Goal: Information Seeking & Learning: Learn about a topic

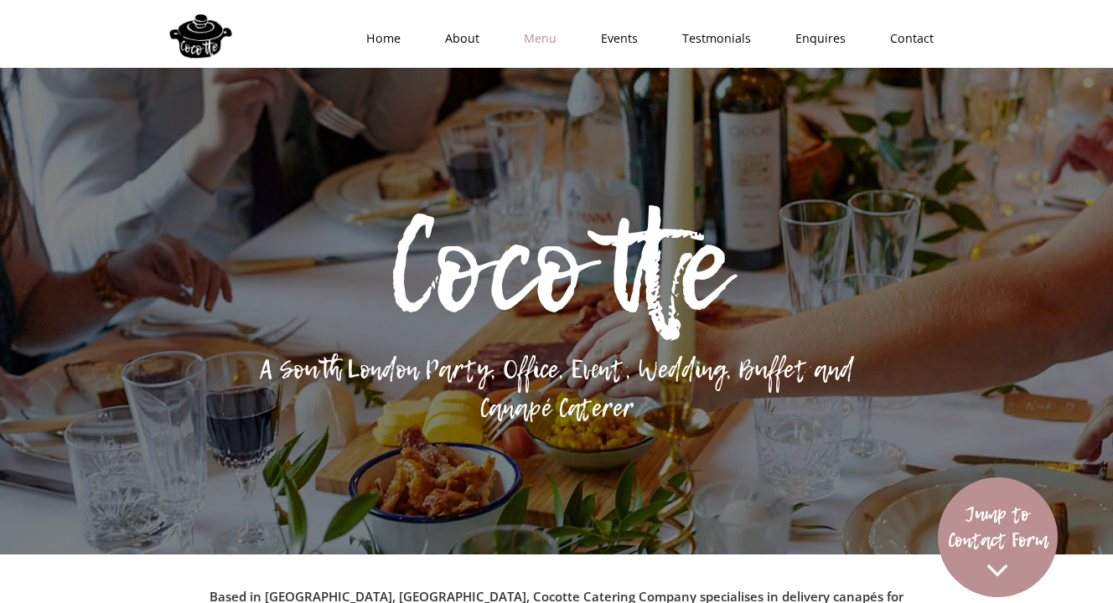
click at [564, 30] on link "Menu" at bounding box center [534, 38] width 77 height 50
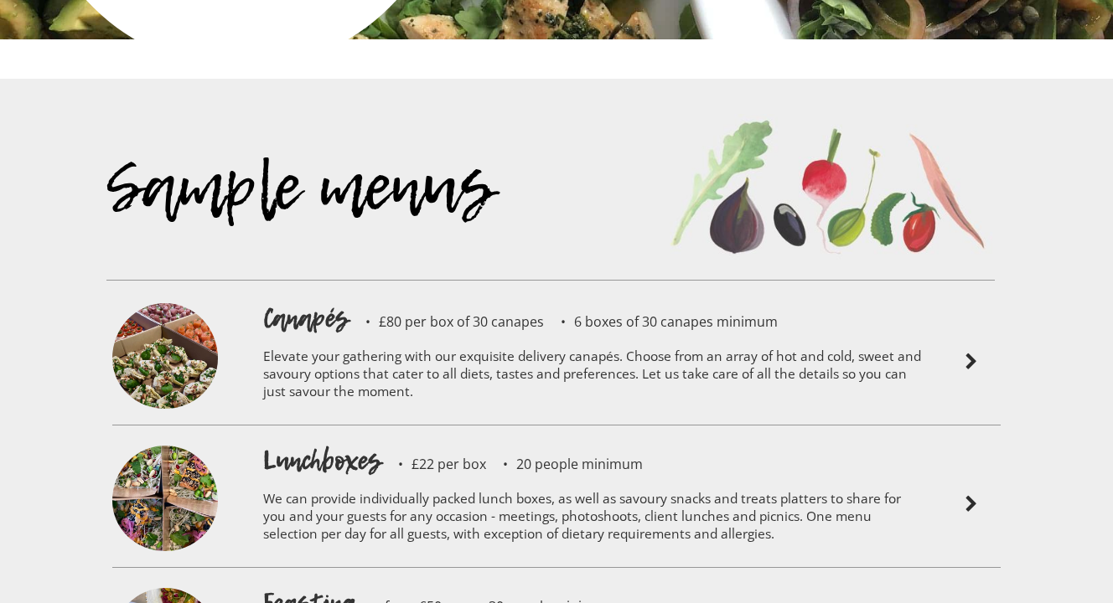
scroll to position [3497, 0]
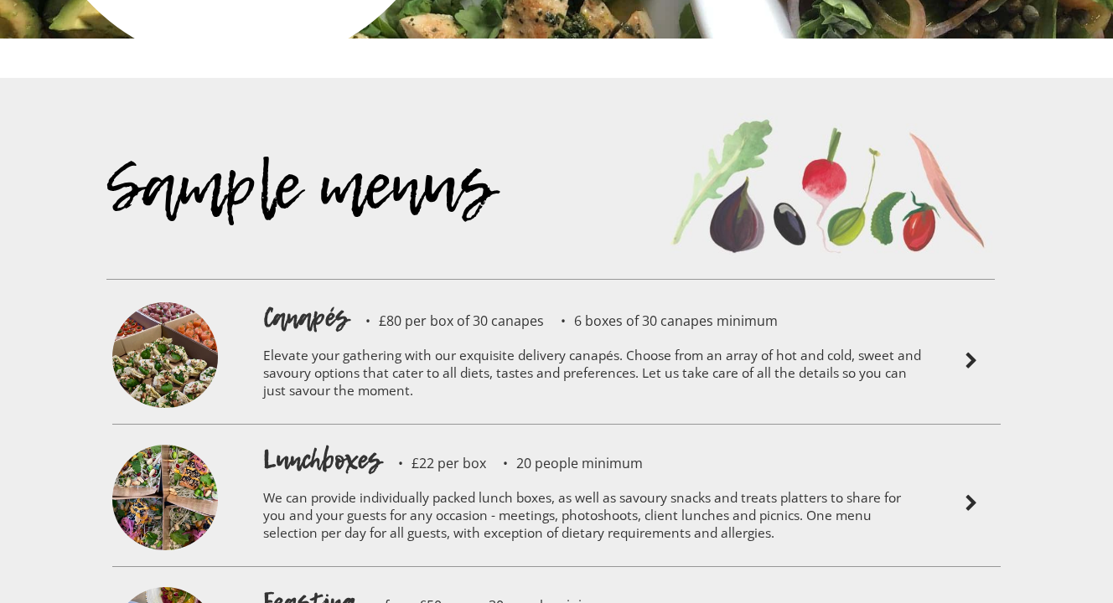
click at [161, 303] on img at bounding box center [165, 358] width 106 height 111
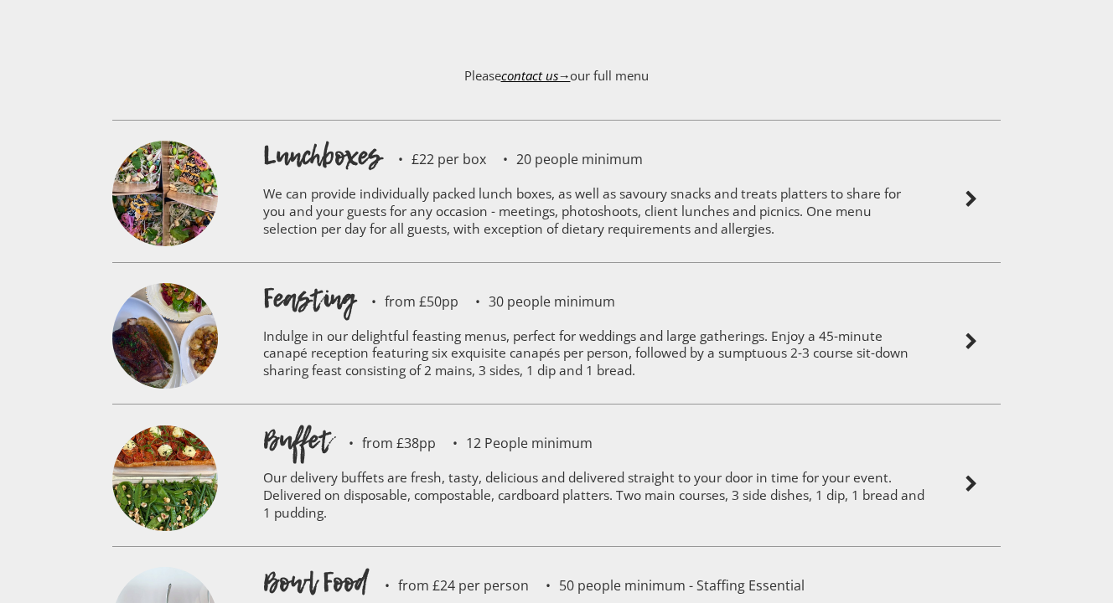
scroll to position [4139, 0]
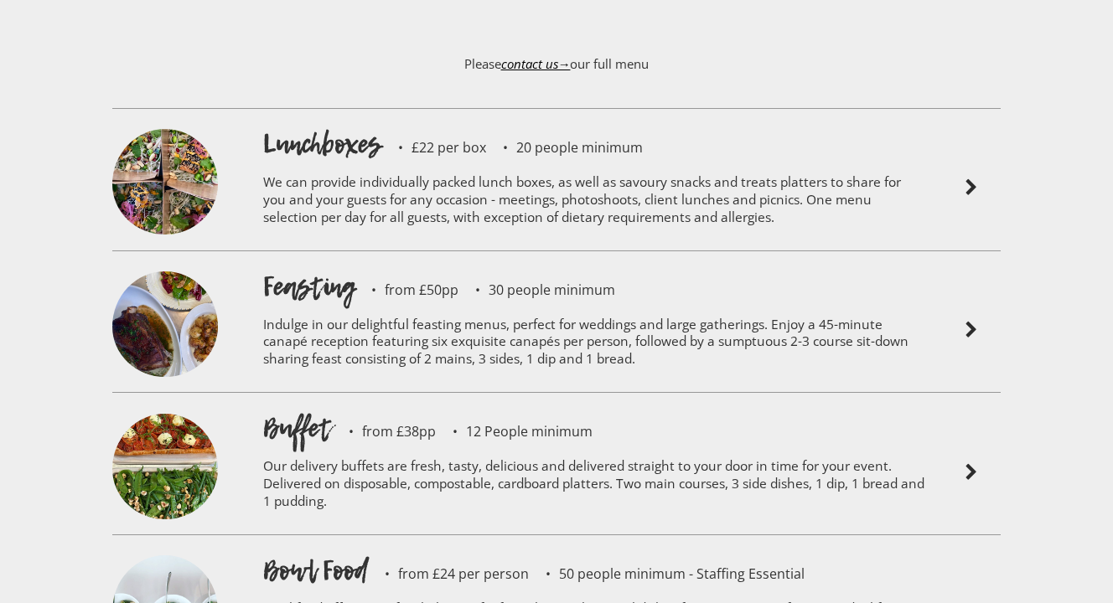
click at [157, 136] on img at bounding box center [165, 184] width 106 height 111
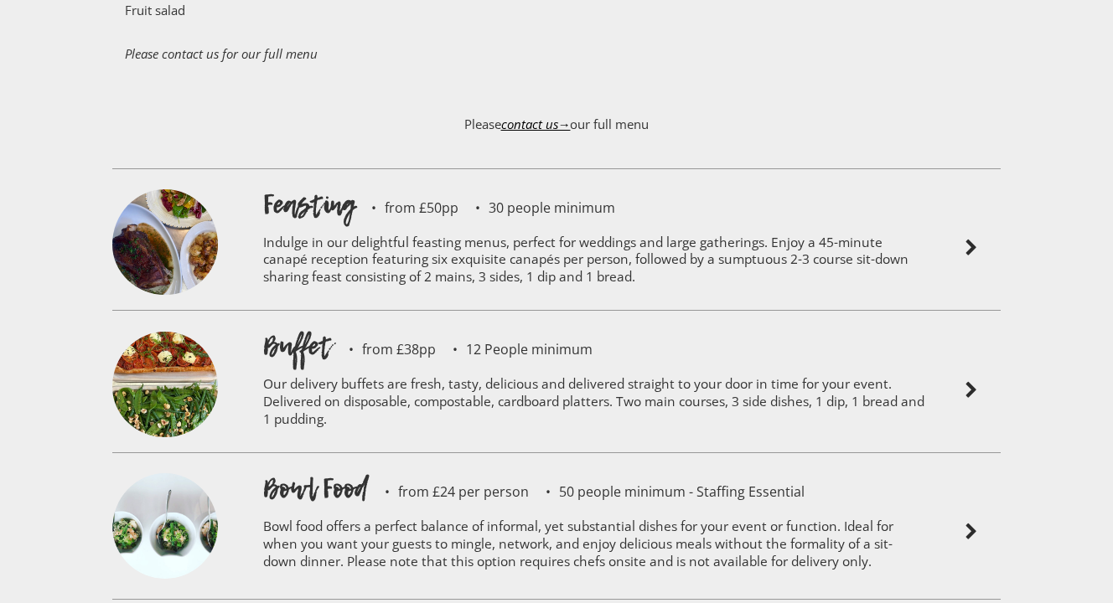
scroll to position [4772, 0]
